Goal: Find specific page/section: Find specific page/section

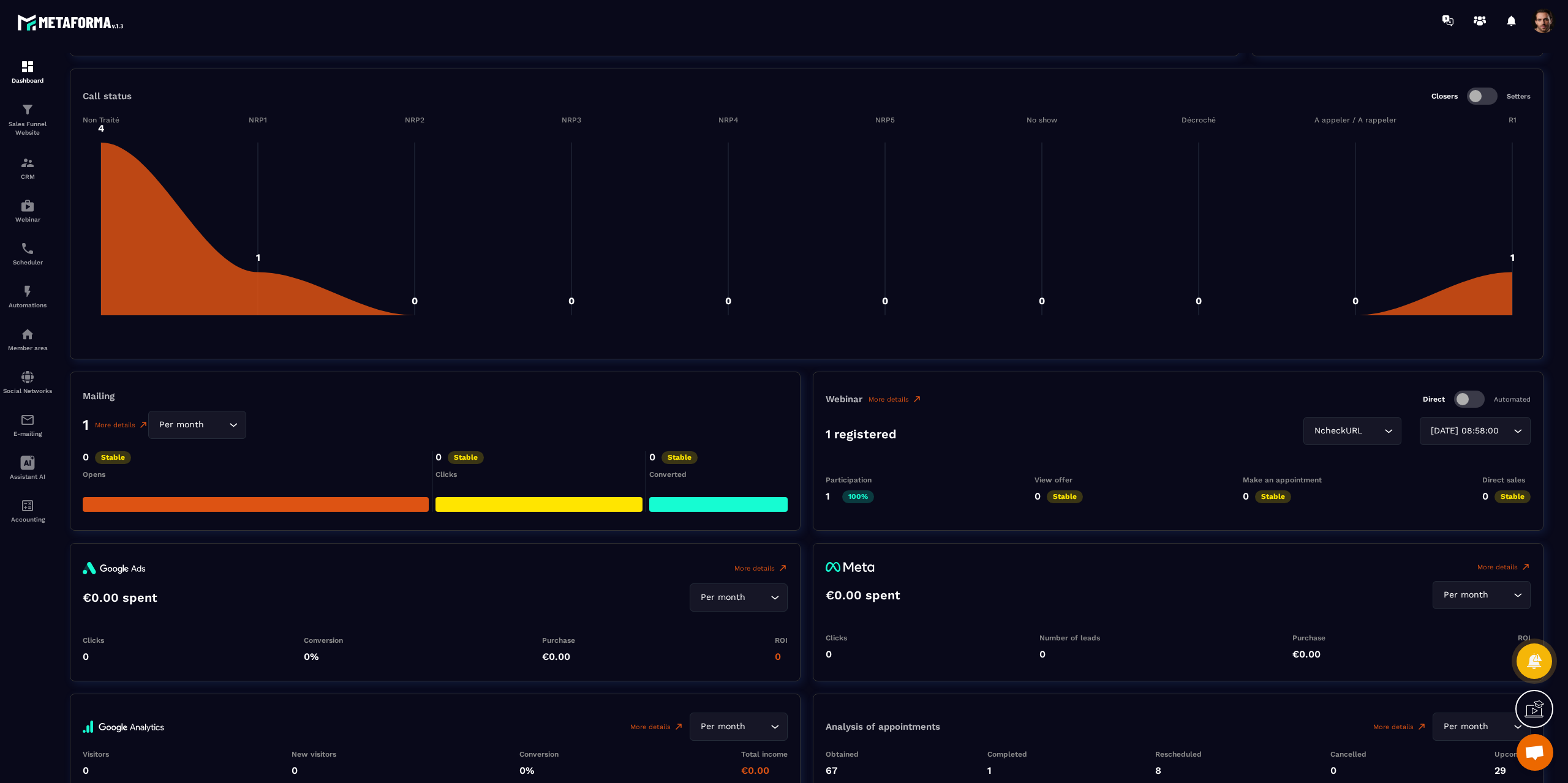
scroll to position [1006, 0]
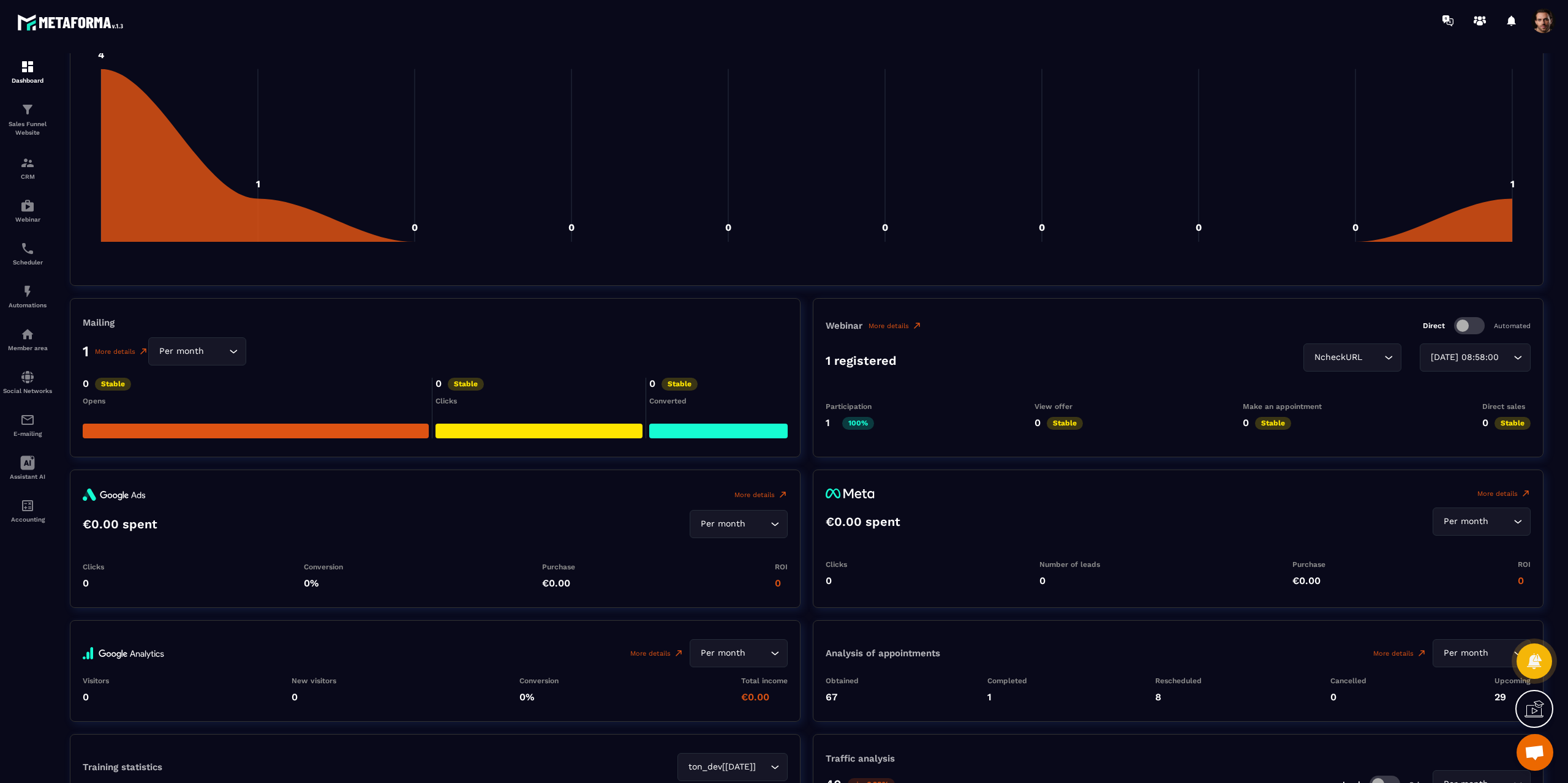
click at [1383, 358] on icon "Search for option" at bounding box center [1388, 357] width 12 height 12
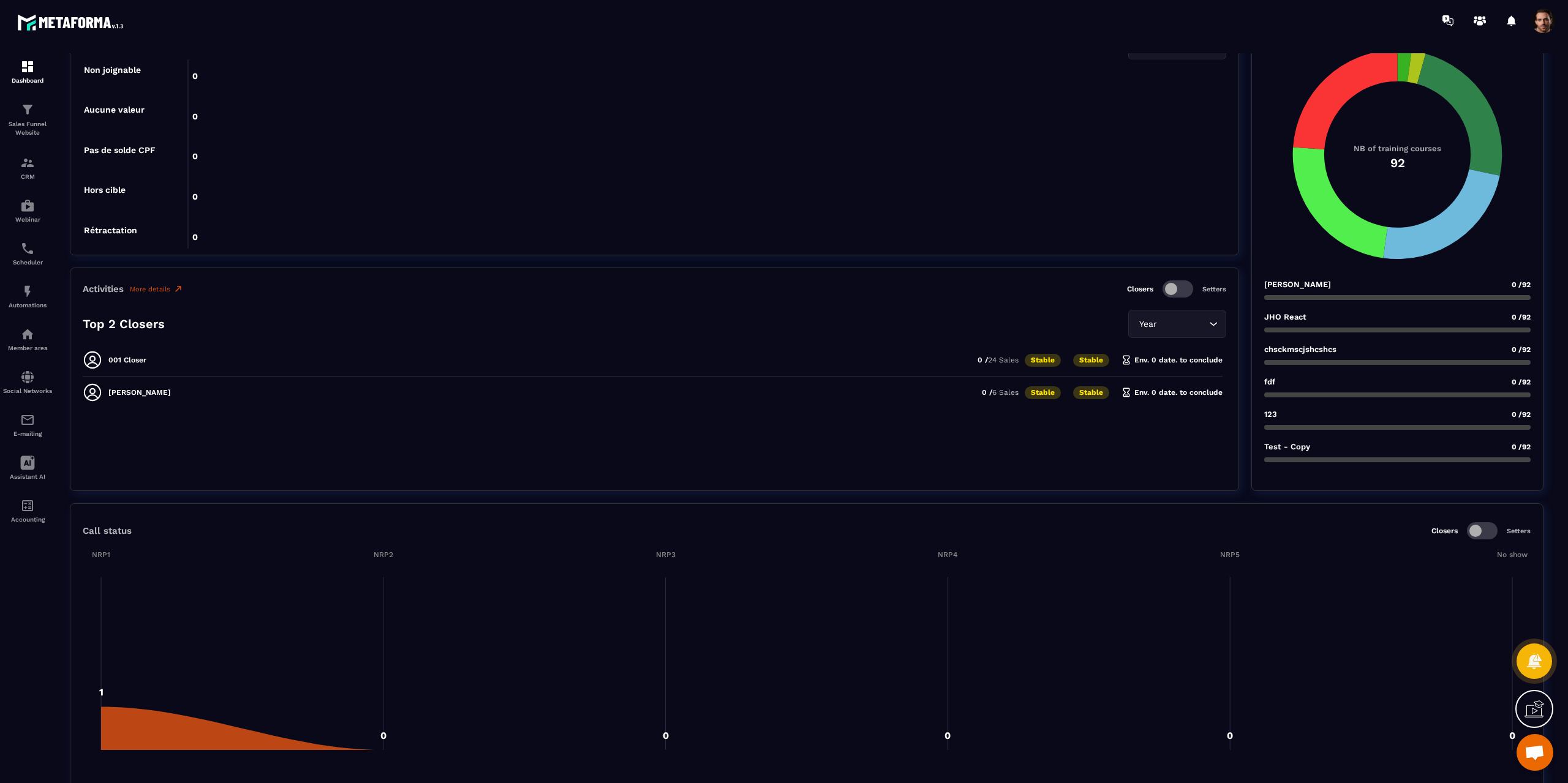
scroll to position [0, 0]
click at [1538, 24] on span at bounding box center [1544, 21] width 24 height 24
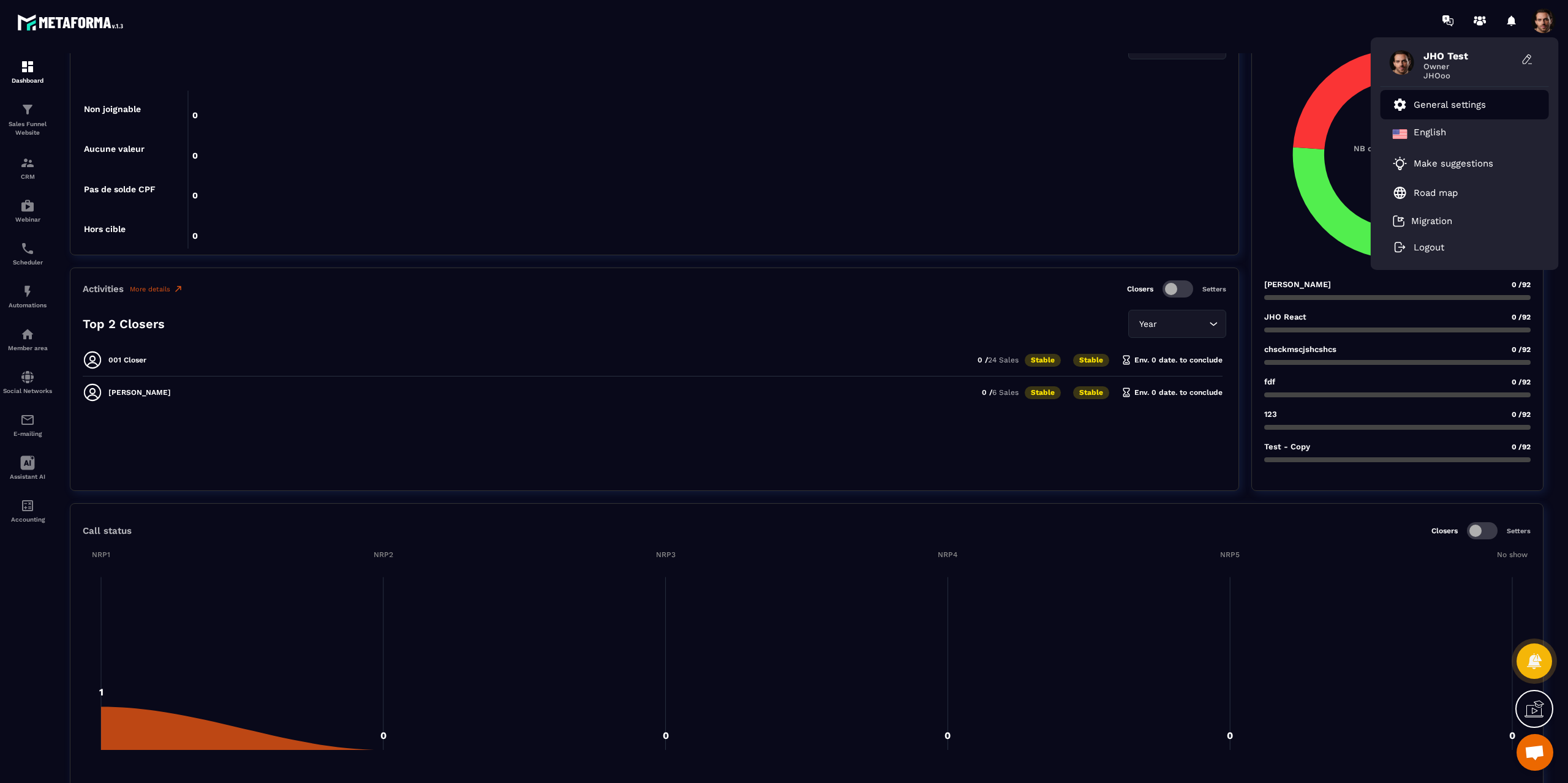
click at [1427, 107] on p "General settings" at bounding box center [1450, 104] width 72 height 11
click at [1437, 102] on p "General settings" at bounding box center [1450, 104] width 72 height 11
click at [1442, 105] on p "General settings" at bounding box center [1450, 104] width 72 height 11
